Goal: Task Accomplishment & Management: Manage account settings

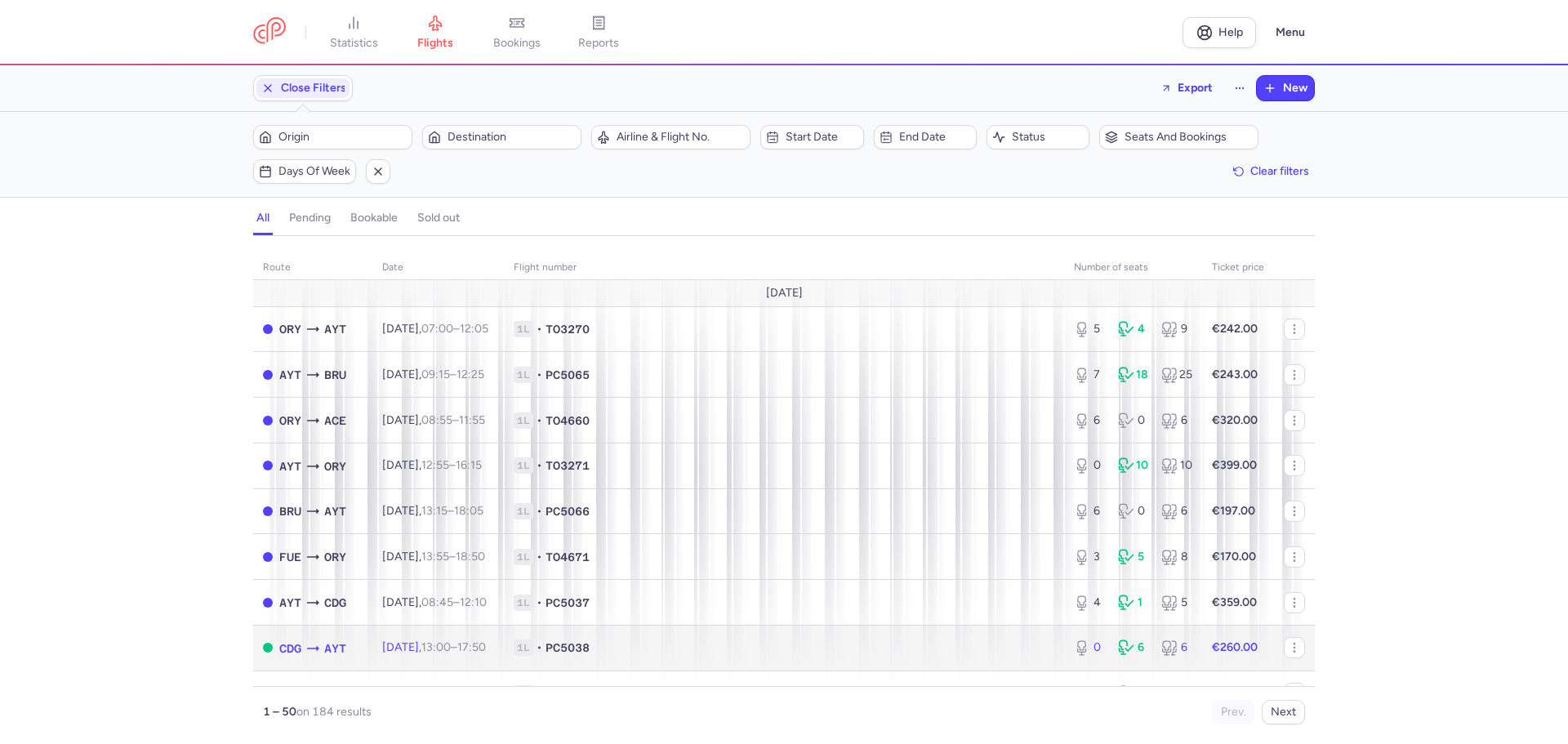
click at [307, 649] on icon at bounding box center [313, 648] width 16 height 16
select select "days"
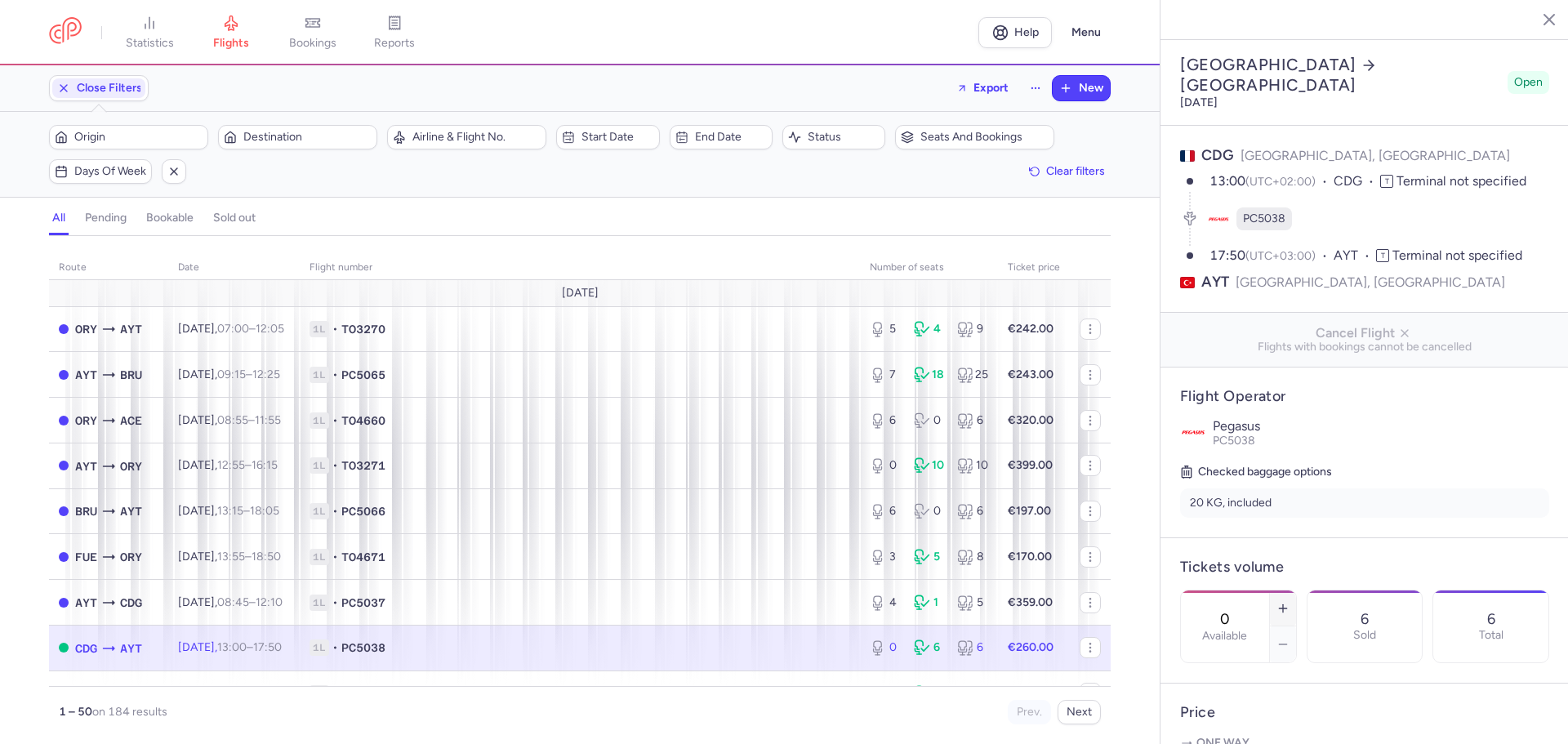
click at [1283, 604] on line "button" at bounding box center [1283, 608] width 0 height 7
type input "4"
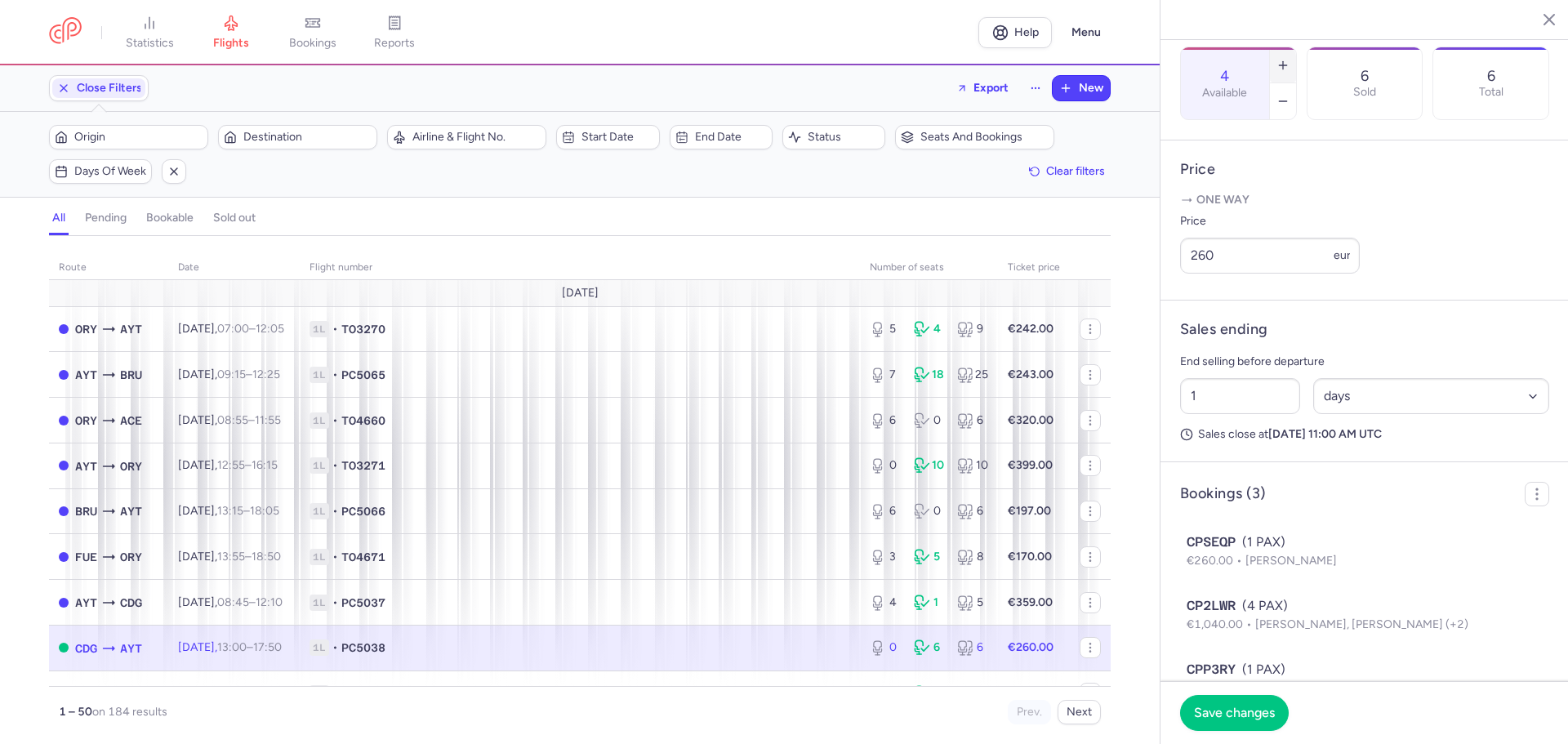
scroll to position [615, 0]
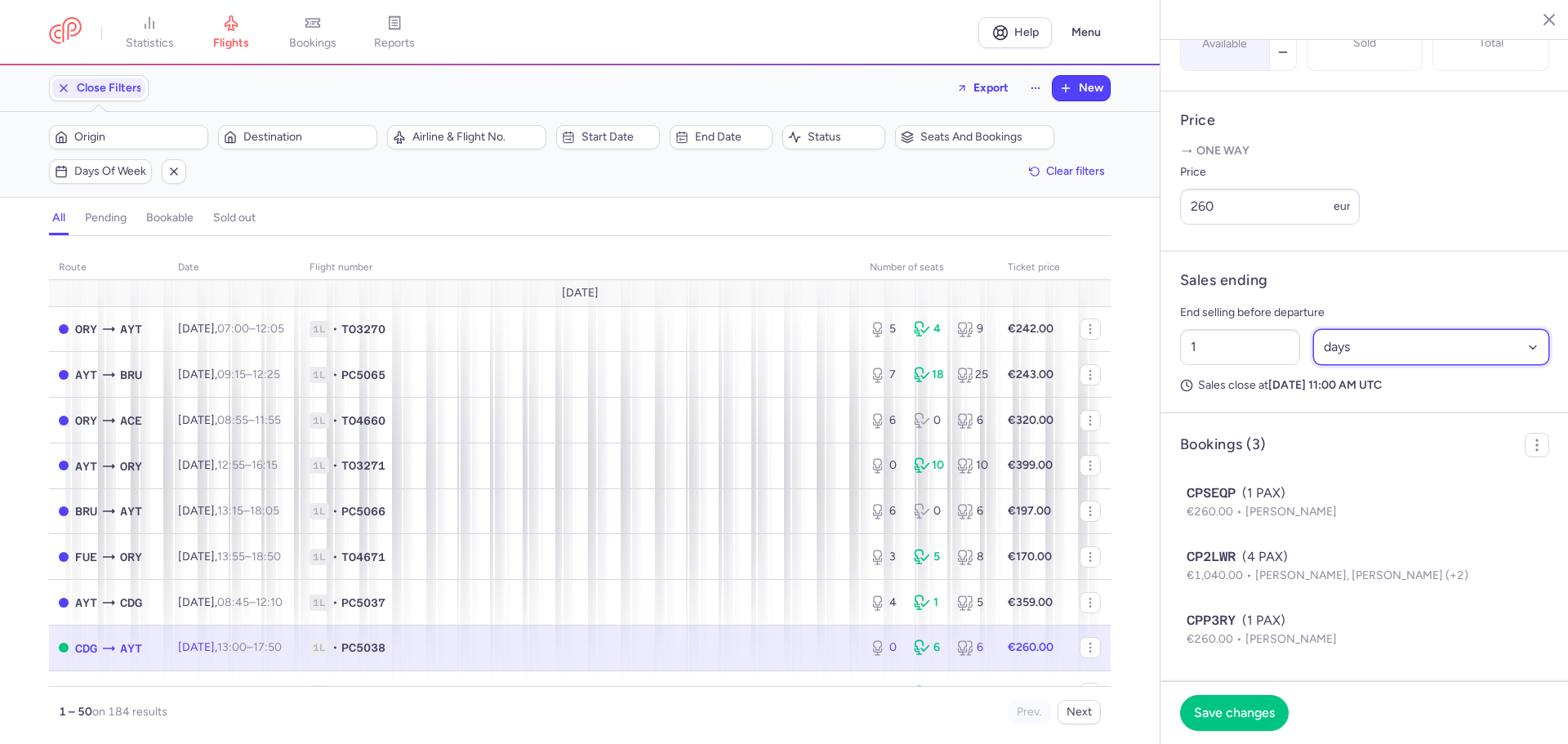
click at [1385, 352] on select "Select an option hours days" at bounding box center [1431, 347] width 237 height 36
select select "hours"
click at [1313, 329] on select "Select an option hours days" at bounding box center [1431, 347] width 237 height 36
click at [1229, 351] on input "1" at bounding box center [1240, 347] width 120 height 36
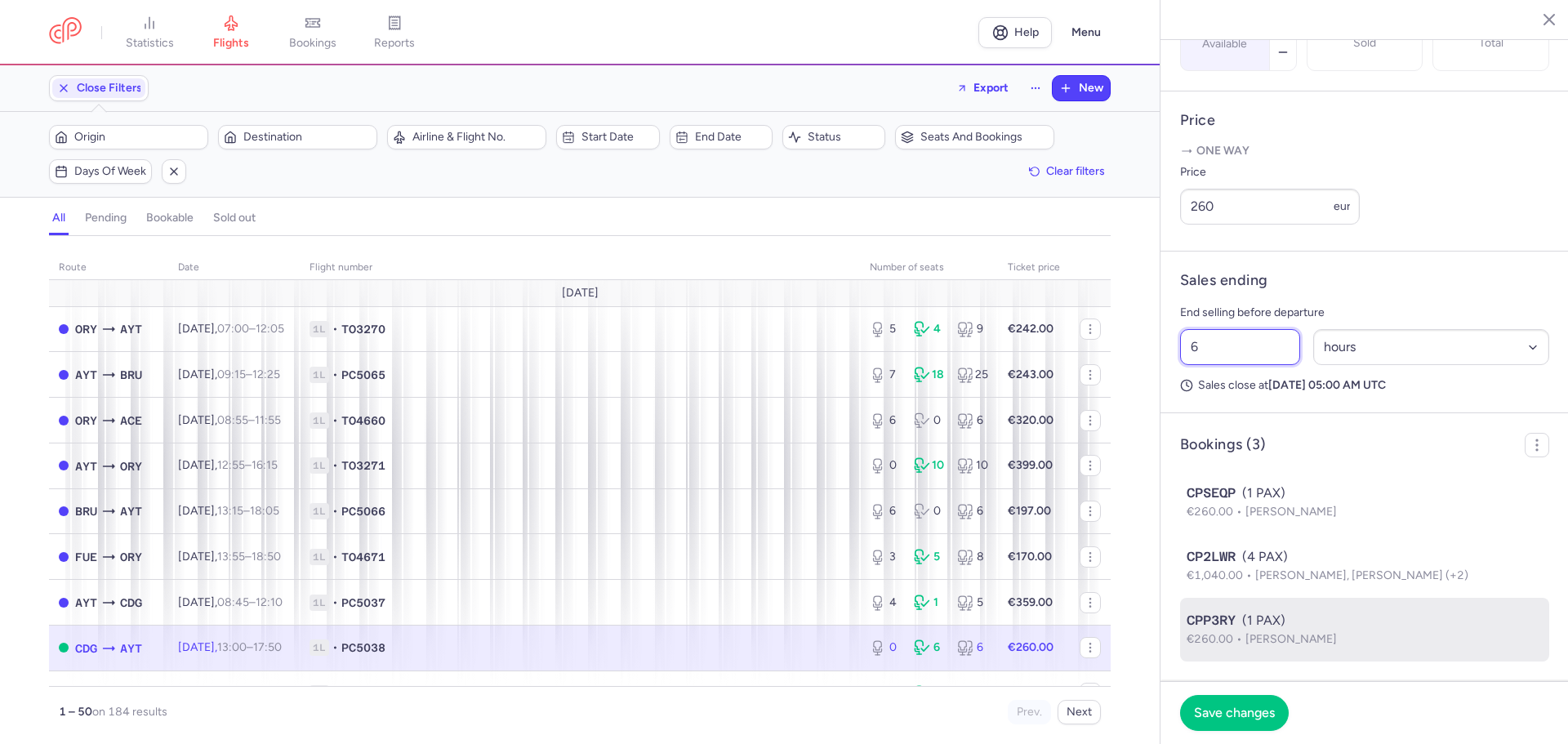
type input "6"
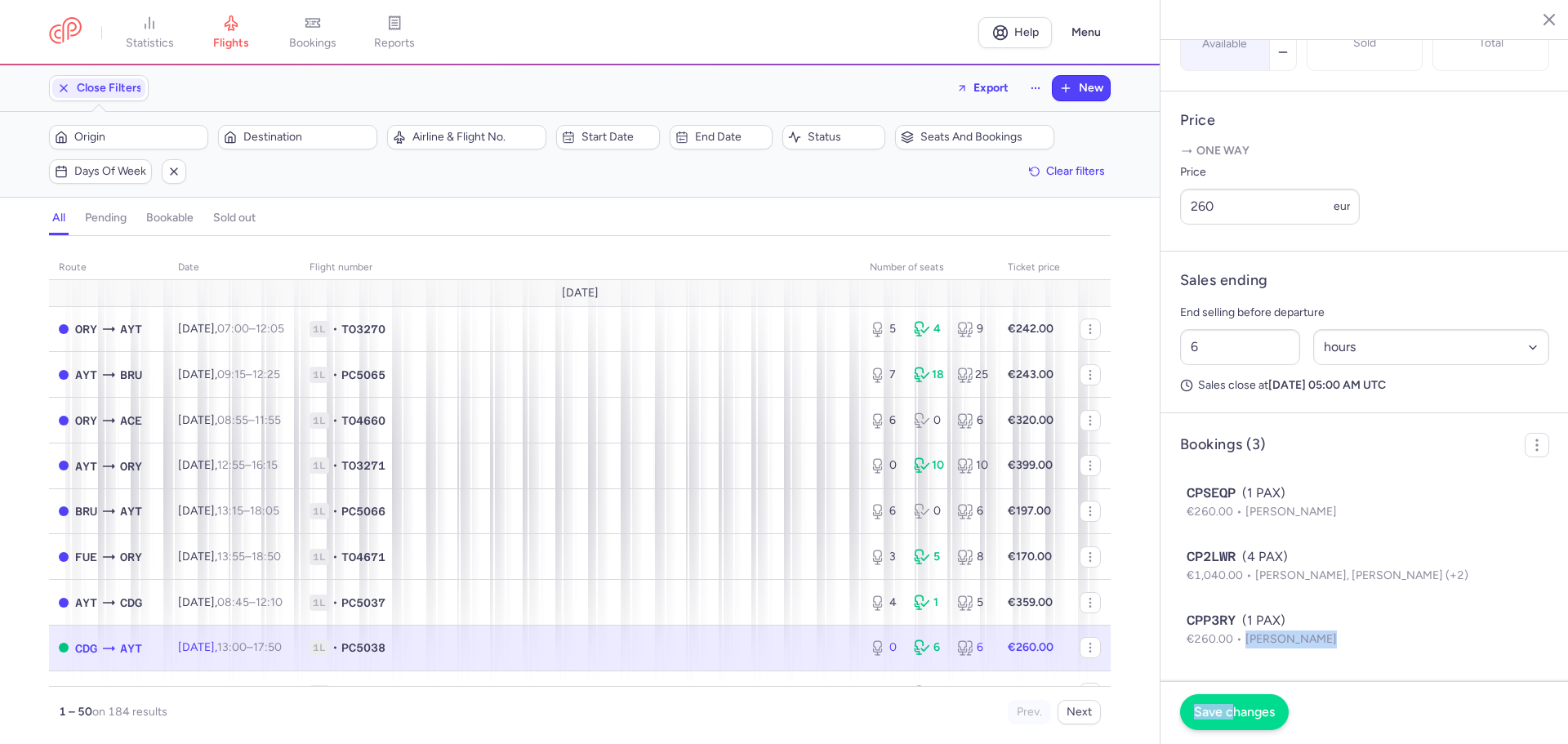
drag, startPoint x: 1244, startPoint y: 656, endPoint x: 1227, endPoint y: 708, distance: 54.7
click at [1227, 708] on section "[GEOGRAPHIC_DATA] [GEOGRAPHIC_DATA] [DATE] Open CDG [GEOGRAPHIC_DATA], [GEOGRAP…" at bounding box center [1365, 372] width 409 height 744
click at [1227, 708] on span "Save changes" at bounding box center [1234, 712] width 81 height 14
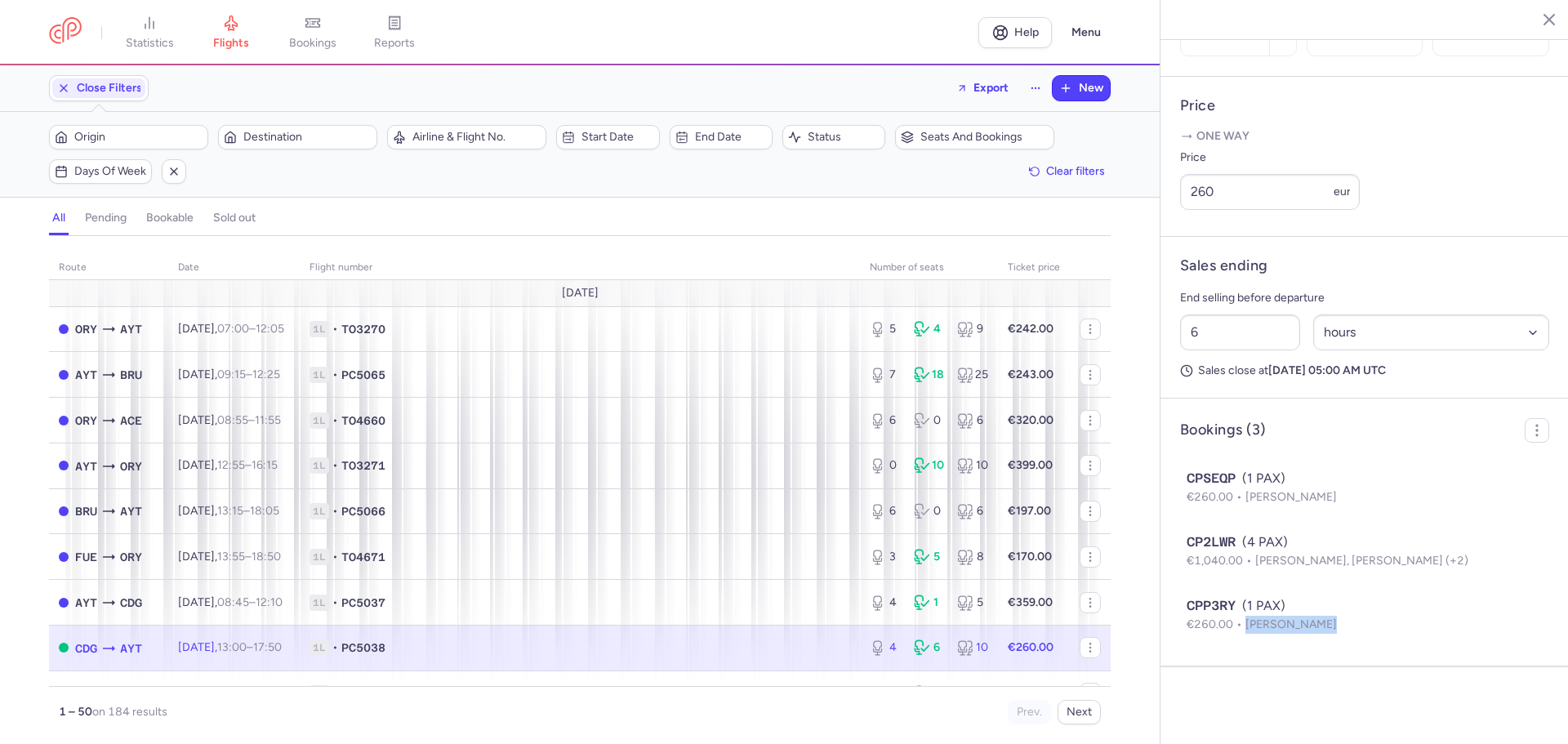
scroll to position [595, 0]
